Goal: Task Accomplishment & Management: Use online tool/utility

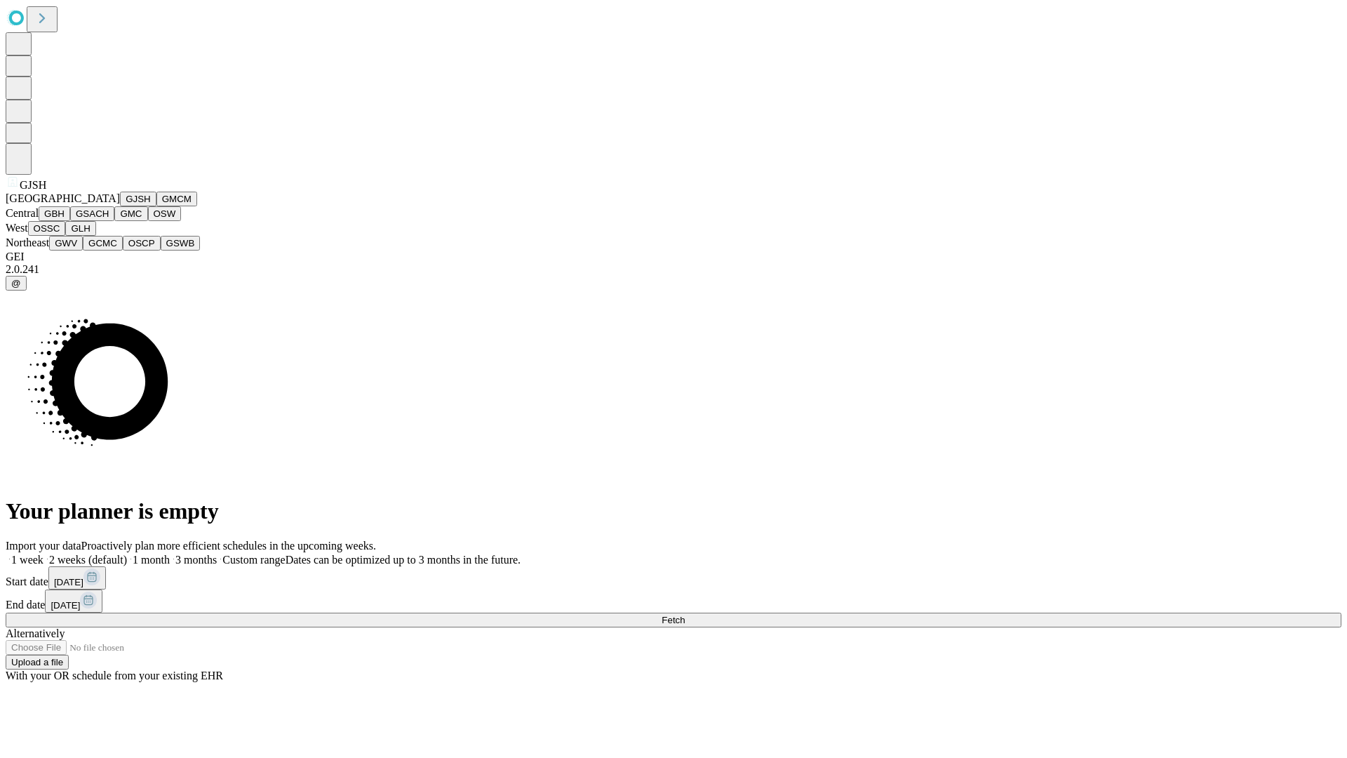
click at [120, 206] on button "GJSH" at bounding box center [138, 199] width 36 height 15
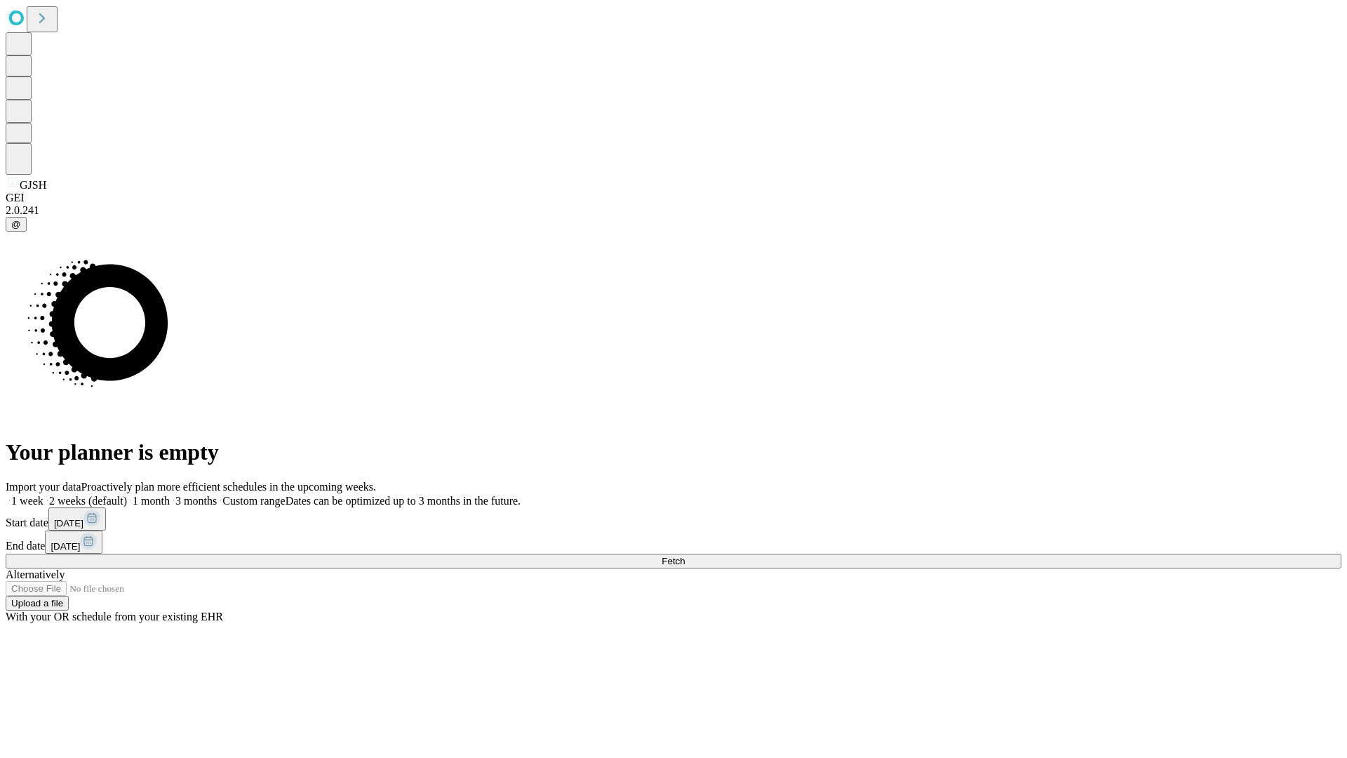
click at [127, 495] on label "2 weeks (default)" at bounding box center [84, 501] width 83 height 12
click at [685, 556] on span "Fetch" at bounding box center [673, 561] width 23 height 11
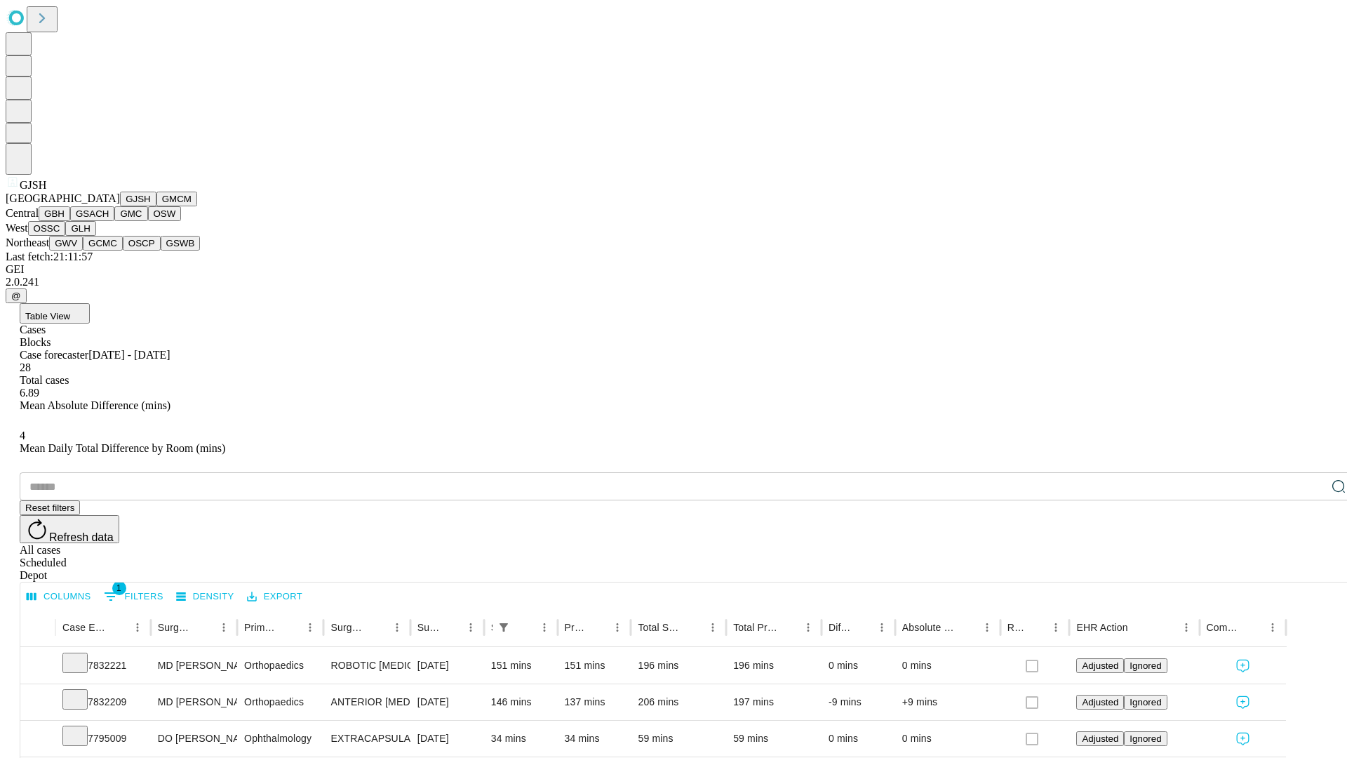
click at [156, 206] on button "GMCM" at bounding box center [176, 199] width 41 height 15
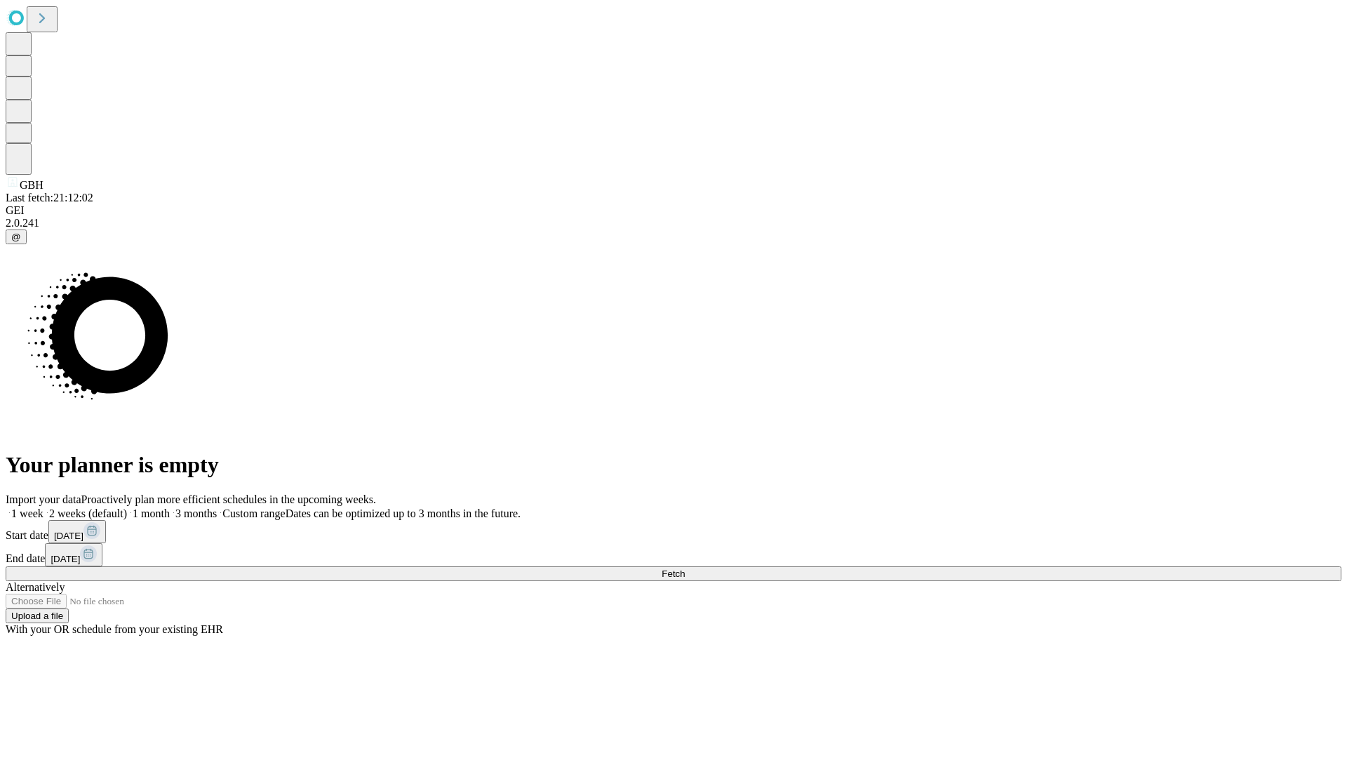
click at [127, 507] on label "2 weeks (default)" at bounding box center [84, 513] width 83 height 12
click at [685, 568] on span "Fetch" at bounding box center [673, 573] width 23 height 11
click at [127, 507] on label "2 weeks (default)" at bounding box center [84, 513] width 83 height 12
click at [685, 568] on span "Fetch" at bounding box center [673, 573] width 23 height 11
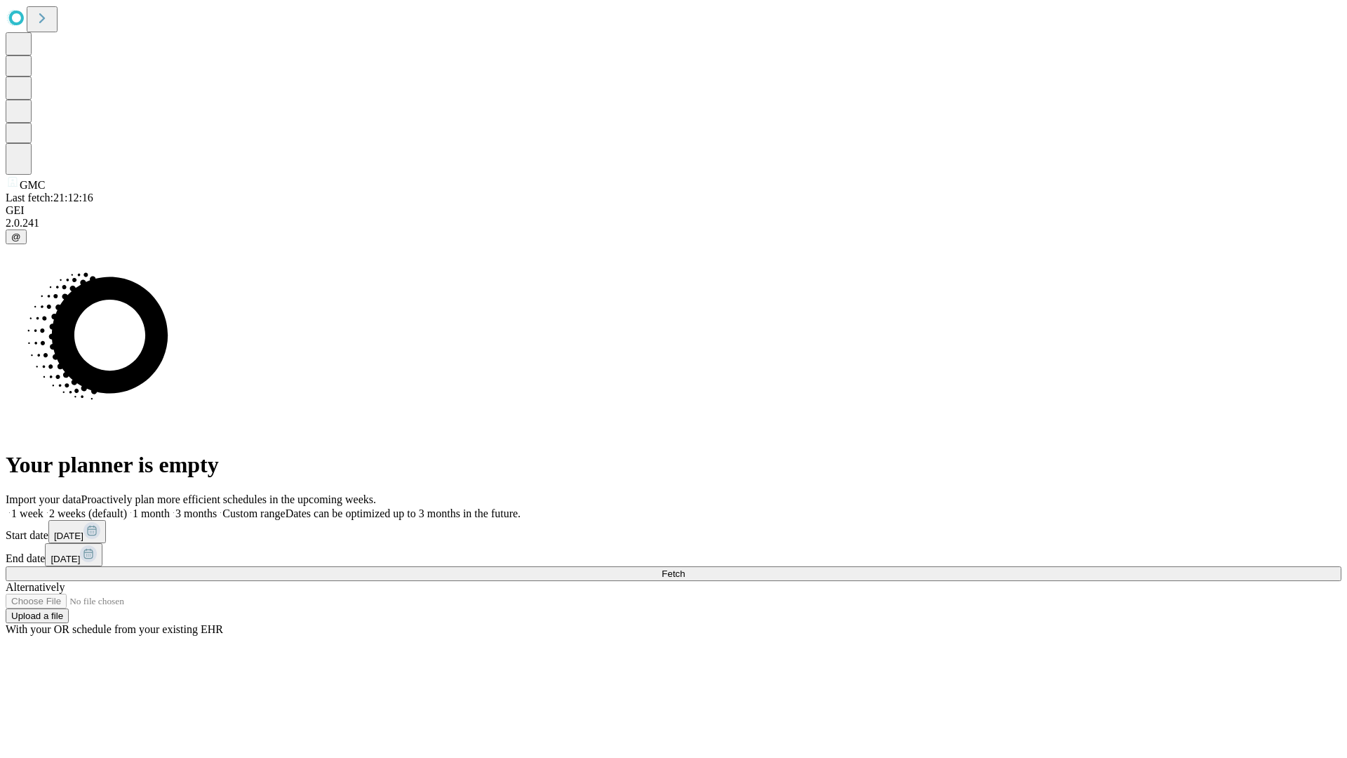
click at [685, 568] on span "Fetch" at bounding box center [673, 573] width 23 height 11
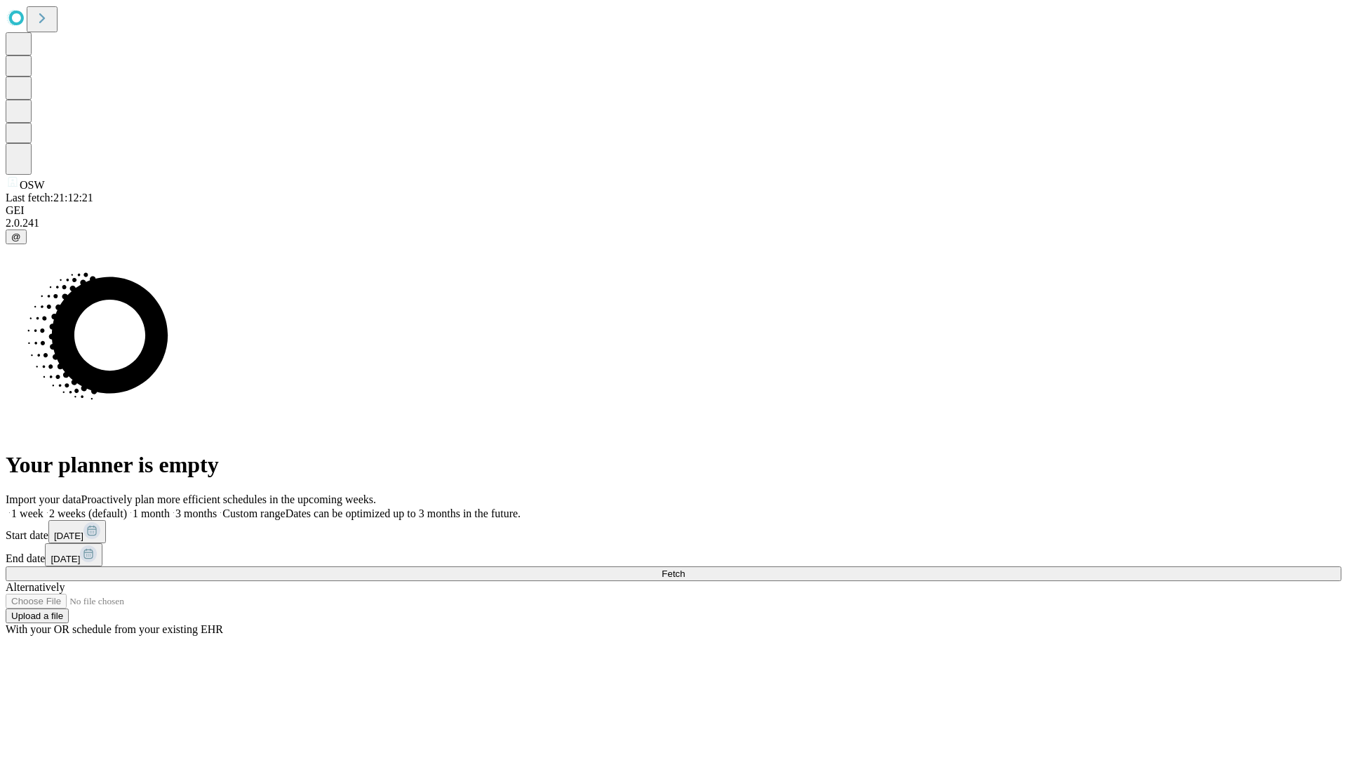
click at [127, 507] on label "2 weeks (default)" at bounding box center [84, 513] width 83 height 12
click at [685, 568] on span "Fetch" at bounding box center [673, 573] width 23 height 11
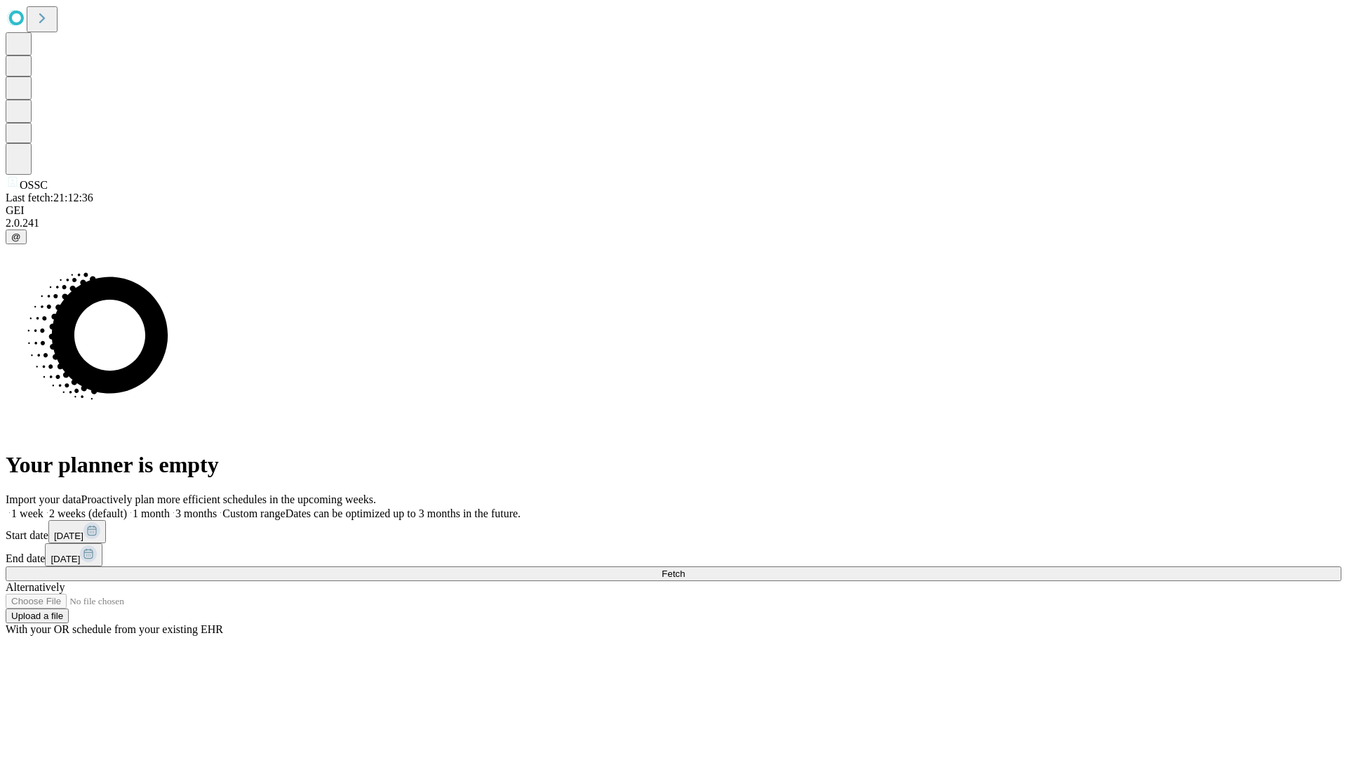
click at [685, 568] on span "Fetch" at bounding box center [673, 573] width 23 height 11
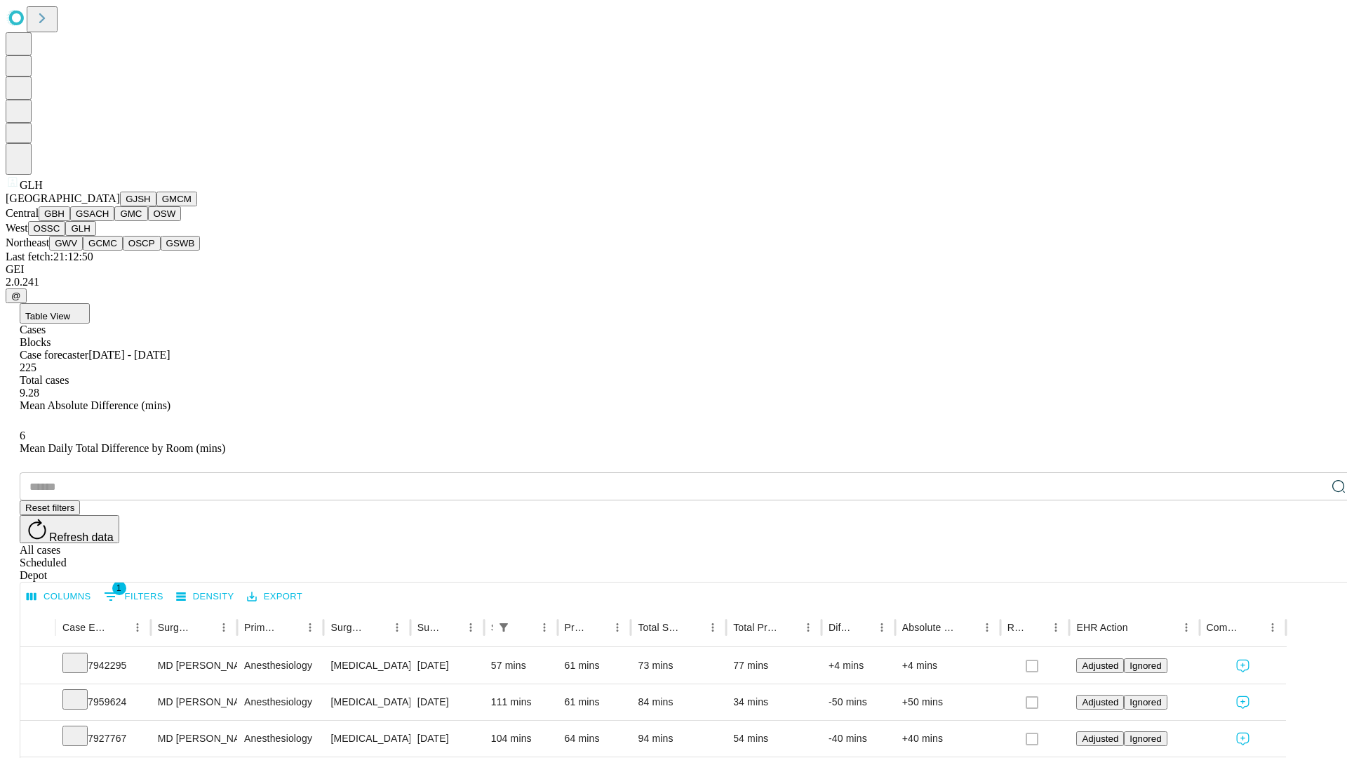
click at [83, 250] on button "GWV" at bounding box center [66, 243] width 34 height 15
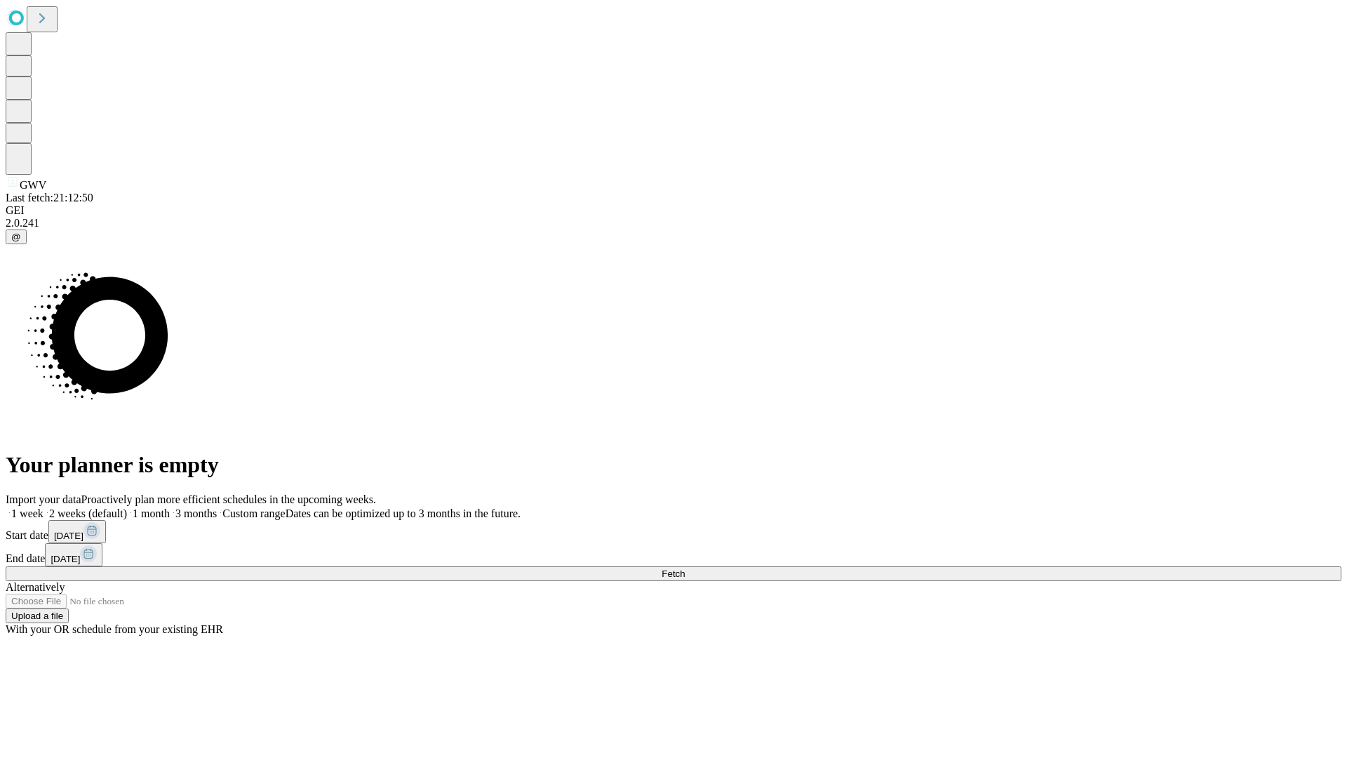
click at [127, 507] on label "2 weeks (default)" at bounding box center [84, 513] width 83 height 12
click at [685, 568] on span "Fetch" at bounding box center [673, 573] width 23 height 11
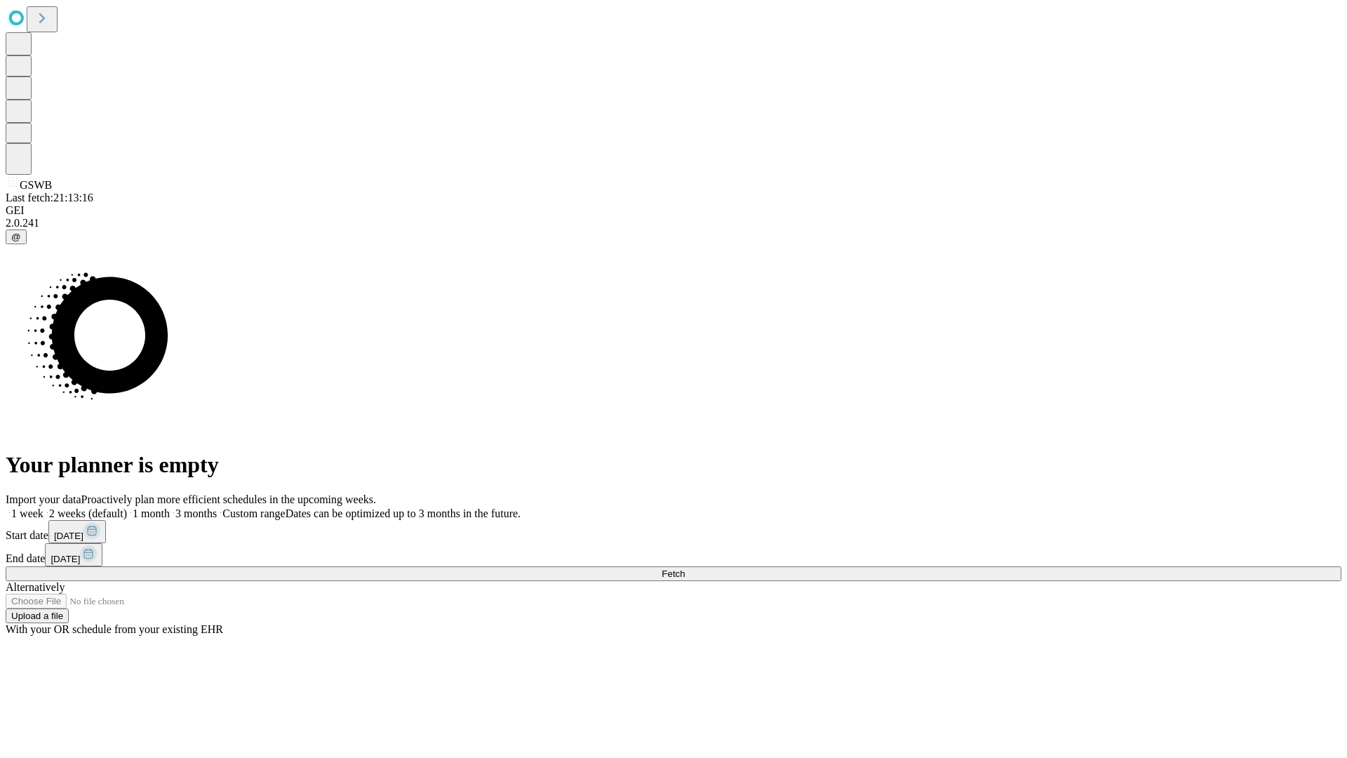
click at [127, 507] on label "2 weeks (default)" at bounding box center [84, 513] width 83 height 12
click at [685, 568] on span "Fetch" at bounding box center [673, 573] width 23 height 11
